Goal: Task Accomplishment & Management: Use online tool/utility

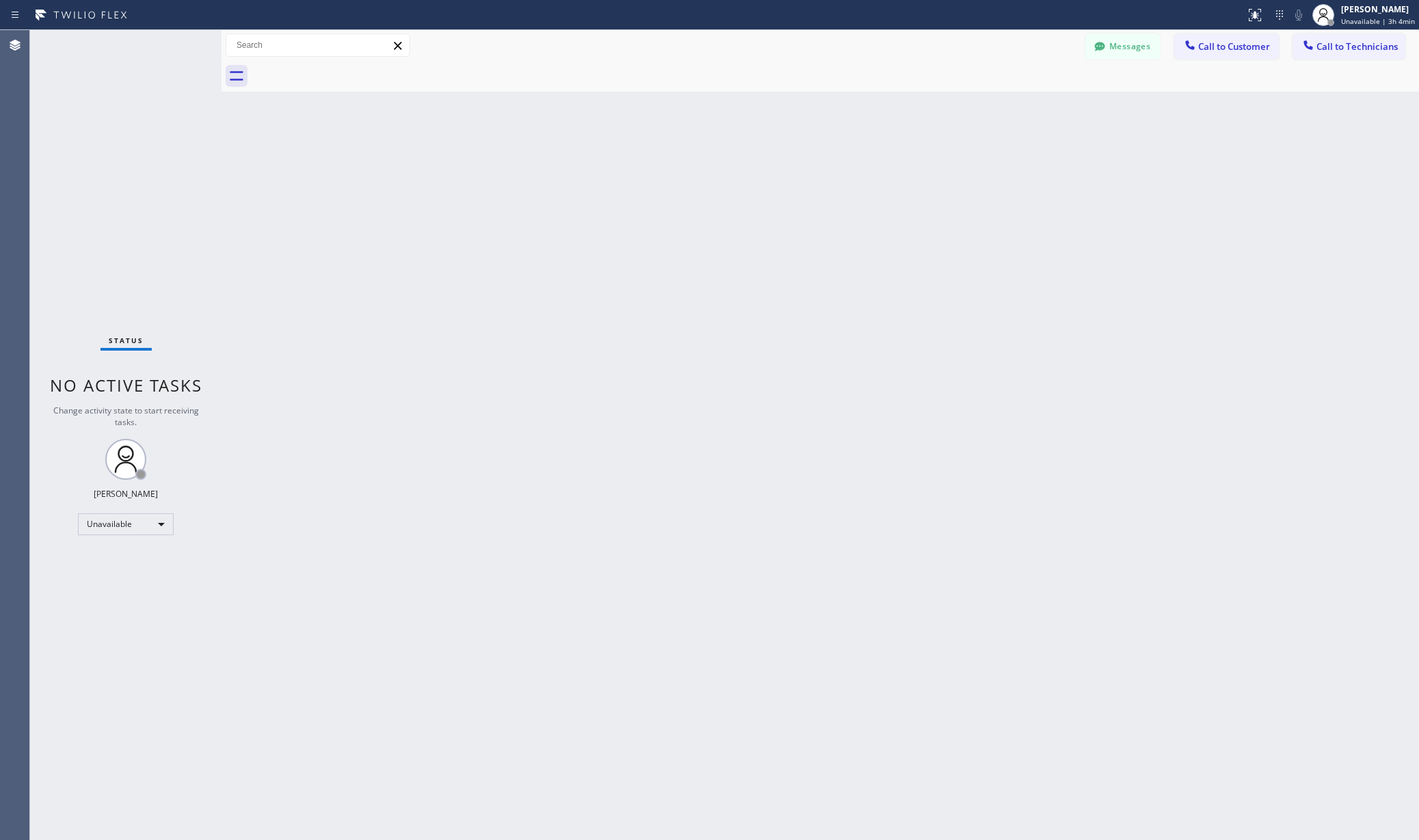
click at [116, 531] on div "Unavailable" at bounding box center [125, 524] width 96 height 22
click at [123, 559] on li "Available" at bounding box center [125, 560] width 92 height 16
drag, startPoint x: 389, startPoint y: 525, endPoint x: 565, endPoint y: 271, distance: 309.0
click at [391, 523] on div "Back to Dashboard Change Sender ID Customers Technicians AA [PERSON_NAME] [DATE…" at bounding box center [820, 435] width 1198 height 810
click at [226, 493] on div "Back to Dashboard Change Sender ID Customers Technicians AA [PERSON_NAME] [DATE…" at bounding box center [820, 435] width 1198 height 810
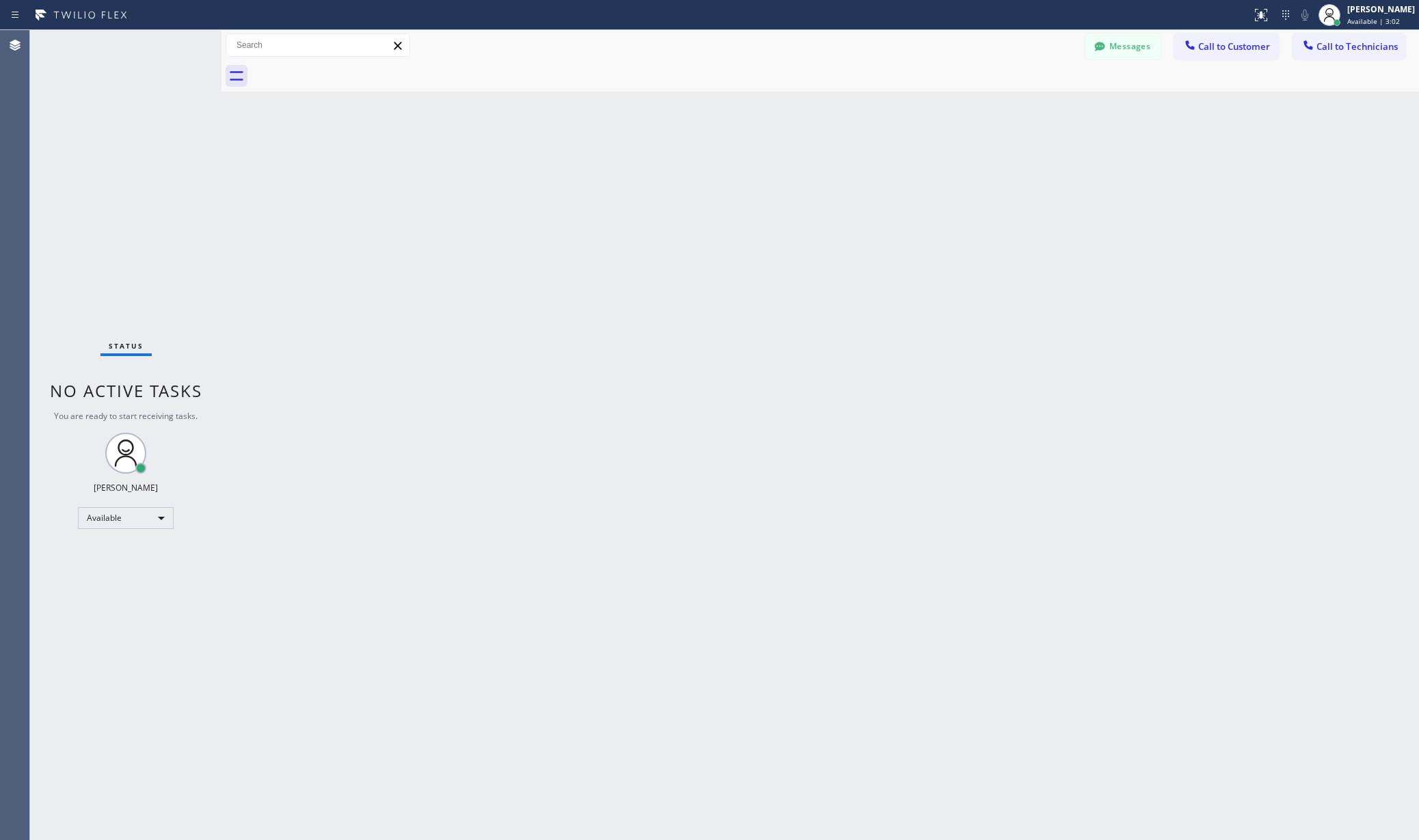
drag, startPoint x: 350, startPoint y: 190, endPoint x: 391, endPoint y: 79, distance: 118.3
click at [350, 190] on div "Back to Dashboard Change Sender ID Customers Technicians AA [PERSON_NAME] [DATE…" at bounding box center [820, 435] width 1198 height 810
click at [175, 41] on icon at bounding box center [178, 44] width 16 height 16
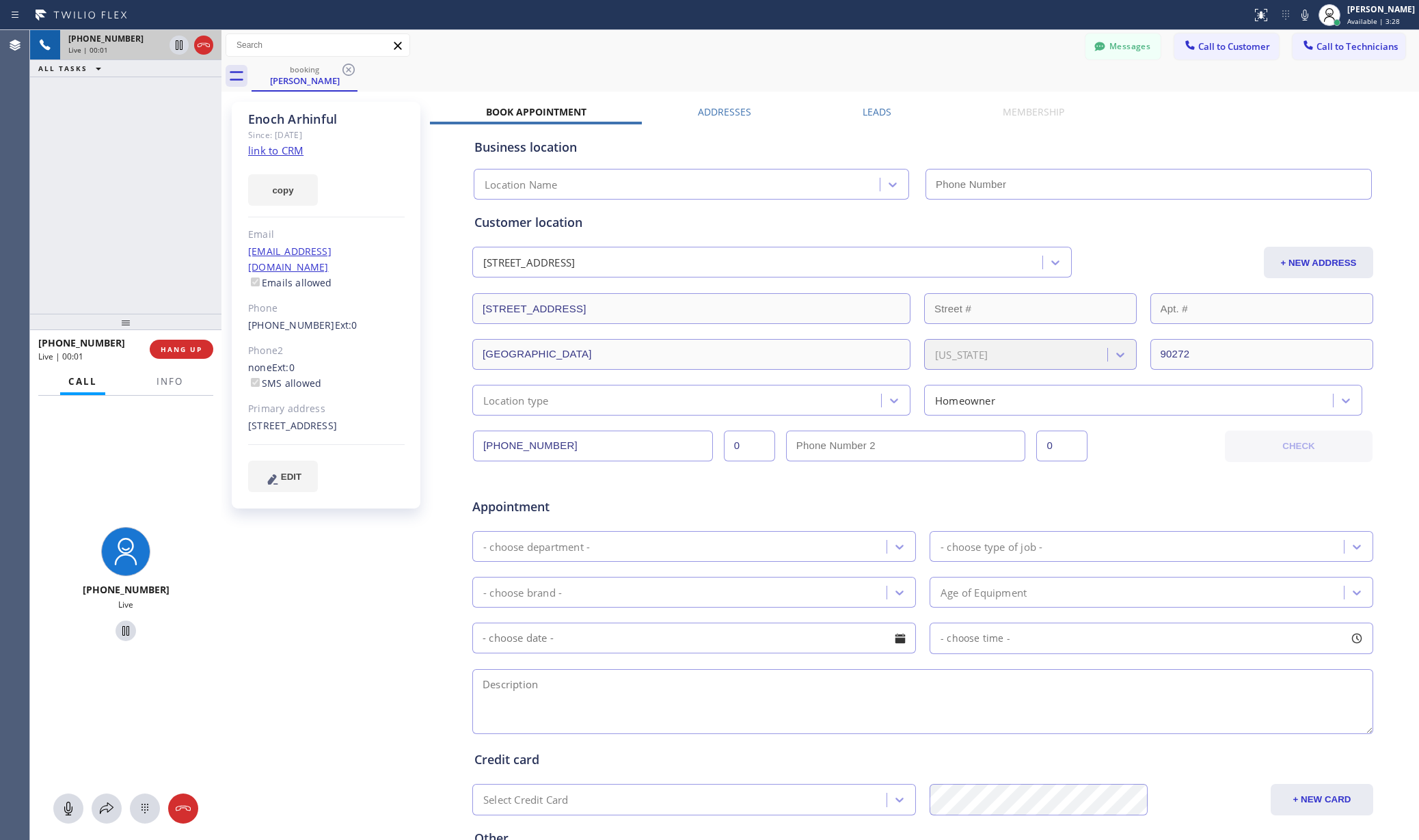
type input "[PHONE_NUMBER]"
click at [192, 348] on span "HANG UP" at bounding box center [181, 349] width 42 height 9
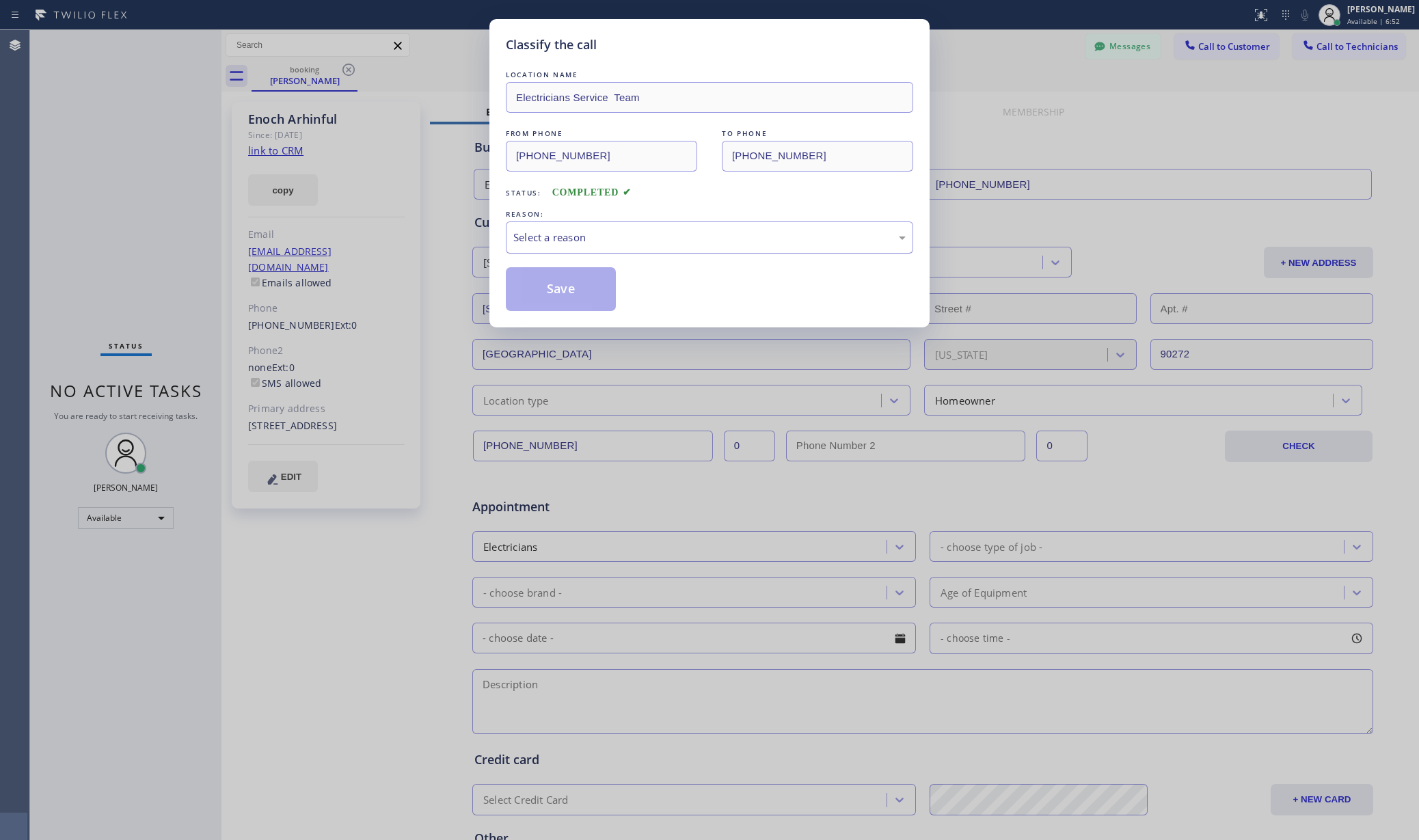
click at [690, 237] on div "Select a reason" at bounding box center [710, 237] width 393 height 16
click at [567, 288] on button "Save" at bounding box center [561, 289] width 110 height 44
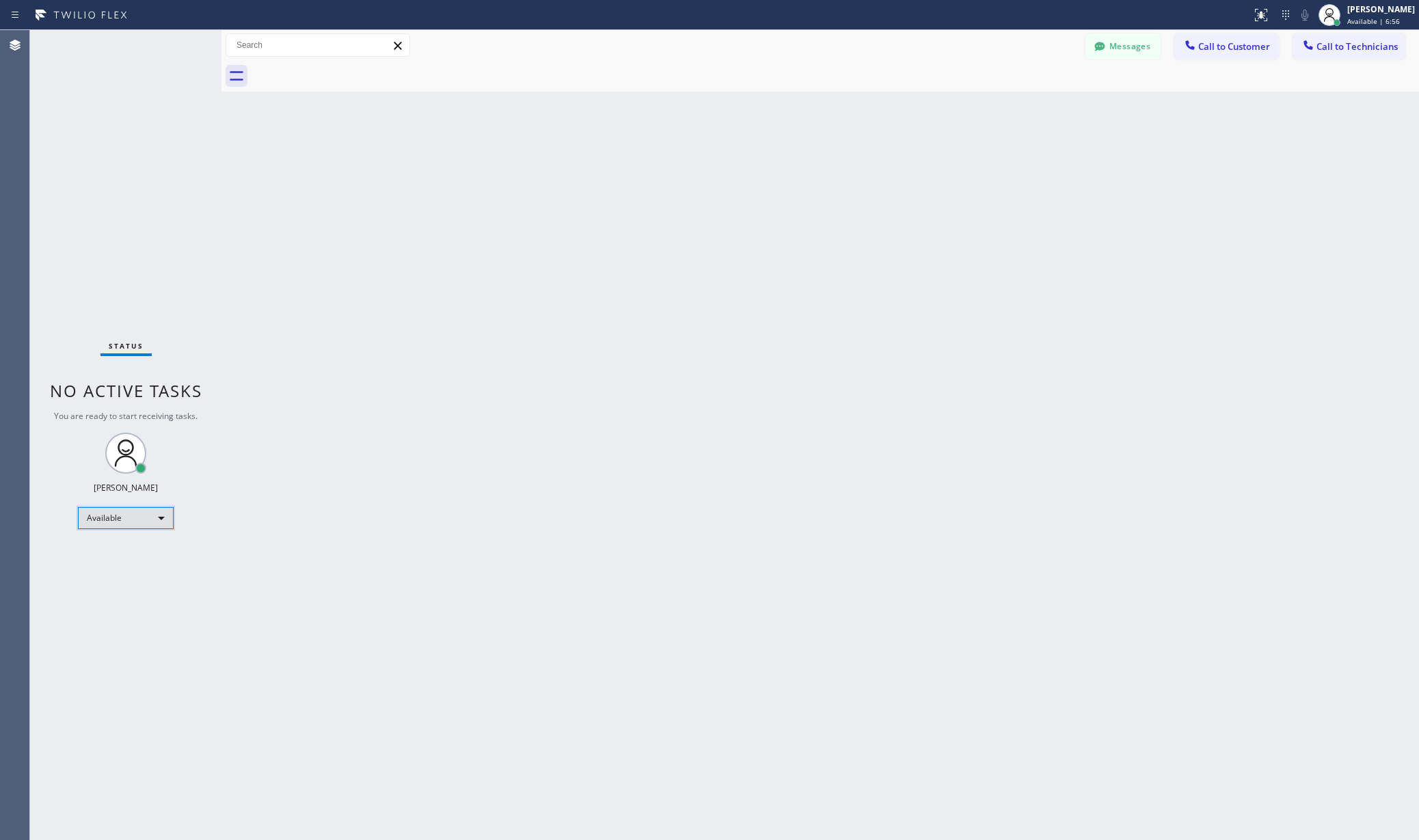
click at [132, 521] on div "Available" at bounding box center [125, 518] width 96 height 22
click at [111, 570] on li "Unavailable" at bounding box center [125, 571] width 92 height 16
click at [366, 567] on div "Back to Dashboard Change Sender ID Customers Technicians AA [PERSON_NAME] [DATE…" at bounding box center [820, 435] width 1198 height 810
click at [266, 194] on div "Back to Dashboard Change Sender ID Customers Technicians AA [PERSON_NAME] [DATE…" at bounding box center [820, 435] width 1198 height 810
